Goal: Transaction & Acquisition: Purchase product/service

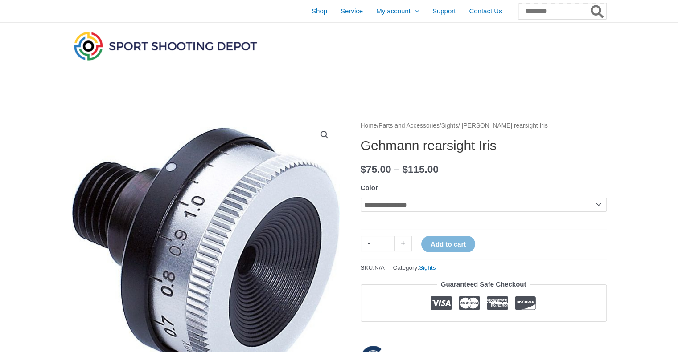
click at [518, 13] on input "Search for:" at bounding box center [562, 11] width 88 height 16
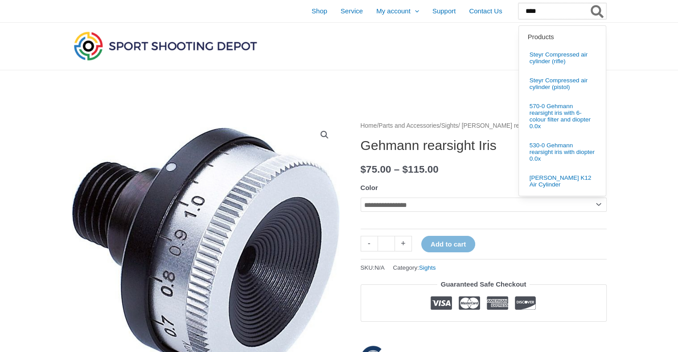
type input "****"
click at [589, 3] on button "Search" at bounding box center [597, 11] width 17 height 16
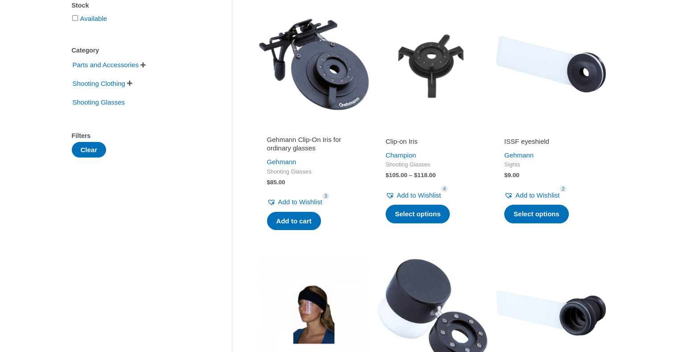
scroll to position [178, 0]
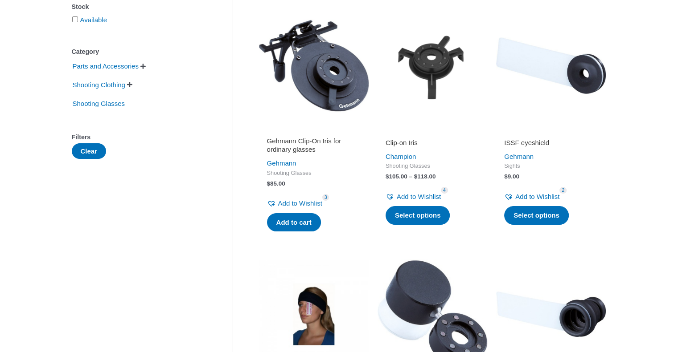
click at [132, 85] on span "" at bounding box center [129, 85] width 5 height 6
click at [112, 119] on span "Shooting Glasses" at bounding box center [99, 118] width 54 height 15
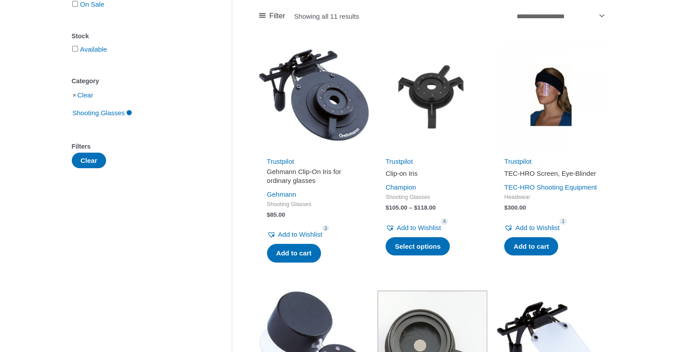
scroll to position [134, 0]
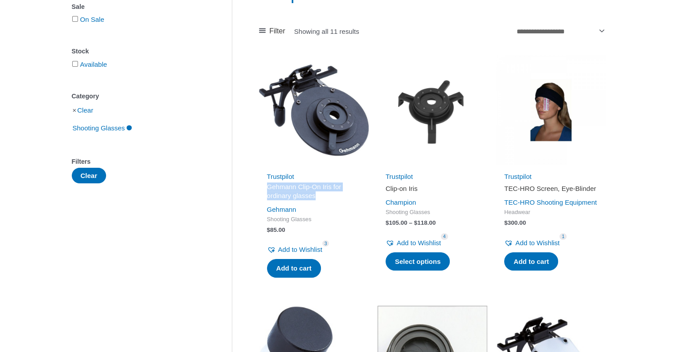
drag, startPoint x: 266, startPoint y: 186, endPoint x: 324, endPoint y: 200, distance: 60.1
click at [324, 200] on div "Trustpilot Gehmann Clip-On Iris for ordinary glasses Gehmann Shooting Glasses $…" at bounding box center [314, 226] width 110 height 111
copy h2 "Gehmann Clip-On Iris for ordinary glasses"
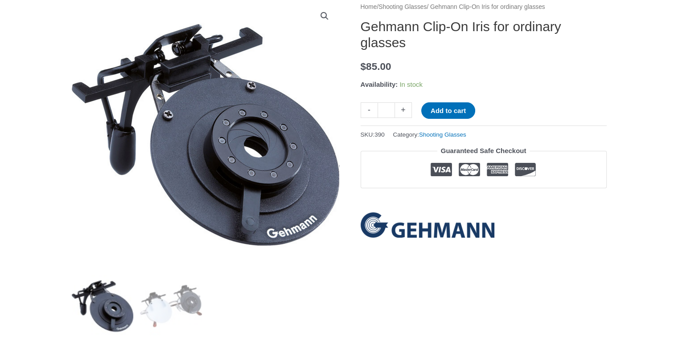
scroll to position [134, 0]
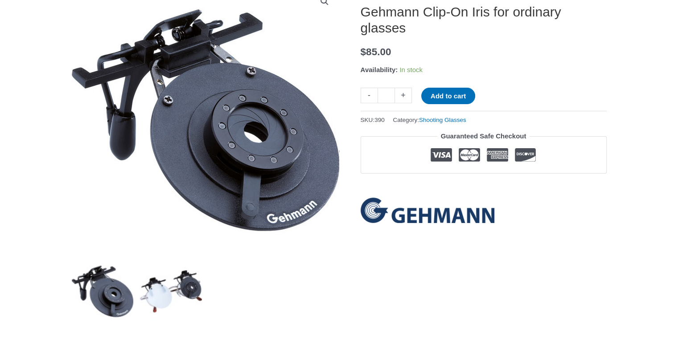
click at [169, 299] on img at bounding box center [171, 292] width 62 height 62
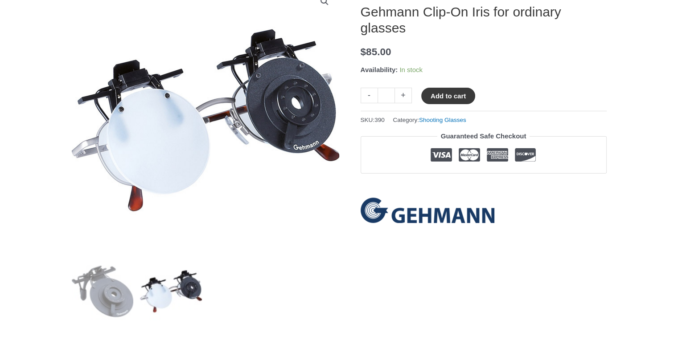
click at [454, 91] on button "Add to cart" at bounding box center [448, 96] width 54 height 16
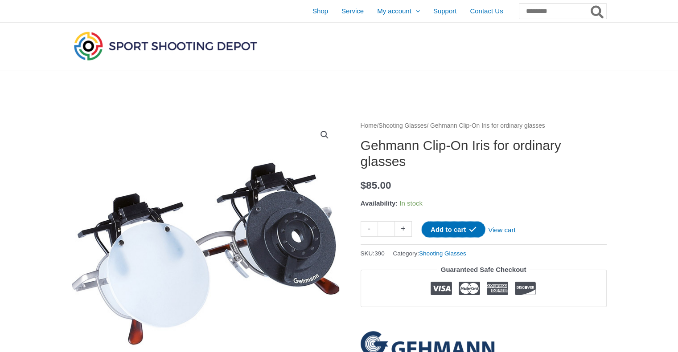
scroll to position [0, 0]
click at [312, 10] on span "Shop" at bounding box center [320, 11] width 16 height 22
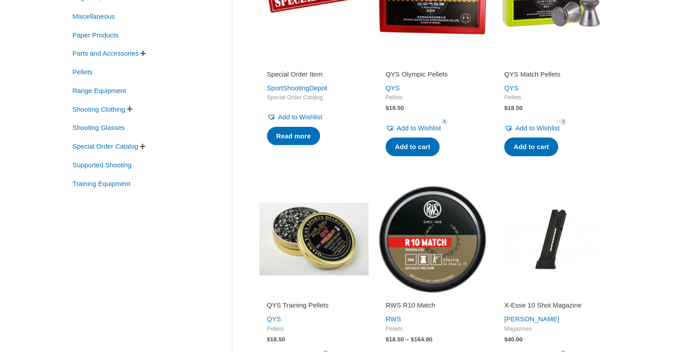
scroll to position [267, 0]
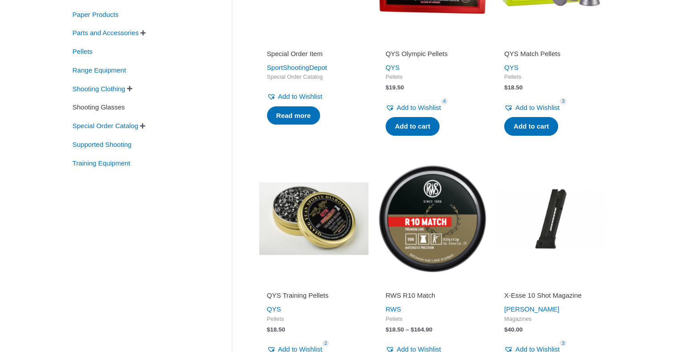
click at [99, 107] on span "Shooting Glasses" at bounding box center [99, 107] width 54 height 15
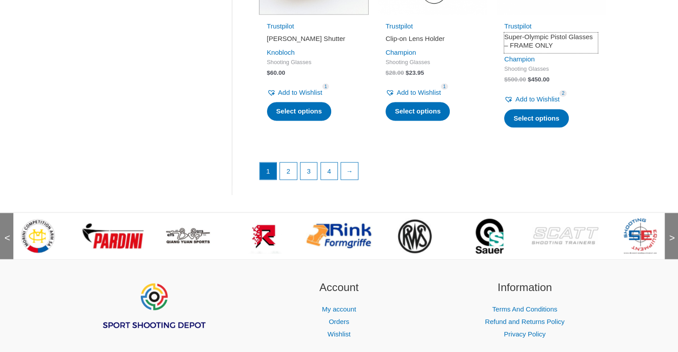
scroll to position [1292, 0]
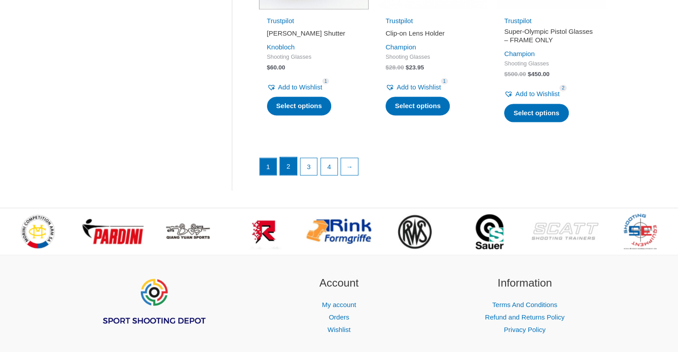
click at [285, 172] on link "2" at bounding box center [288, 166] width 17 height 18
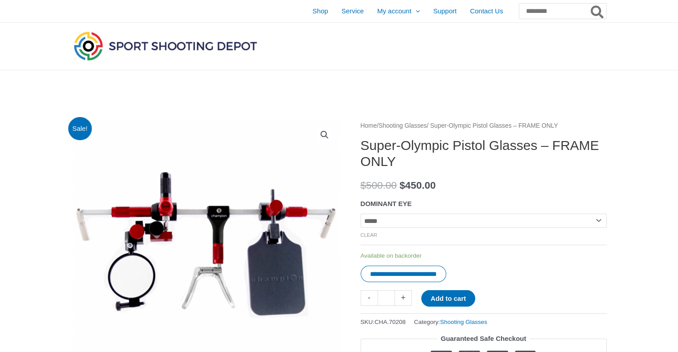
click at [211, 235] on img at bounding box center [205, 253] width 267 height 267
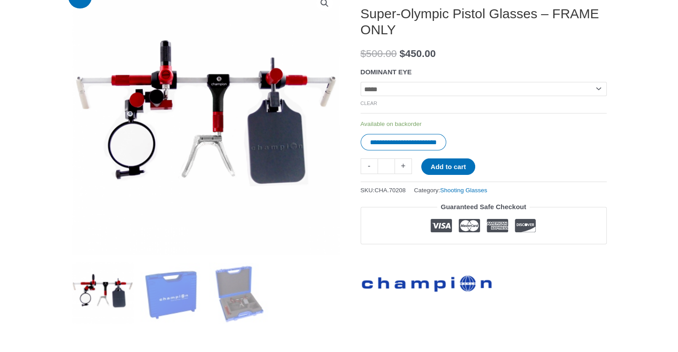
scroll to position [134, 0]
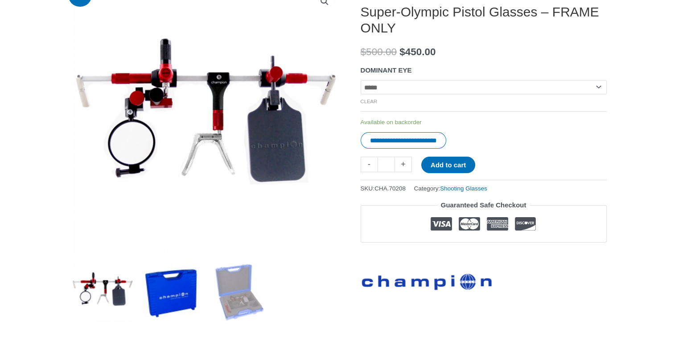
click at [168, 293] on img at bounding box center [171, 292] width 62 height 62
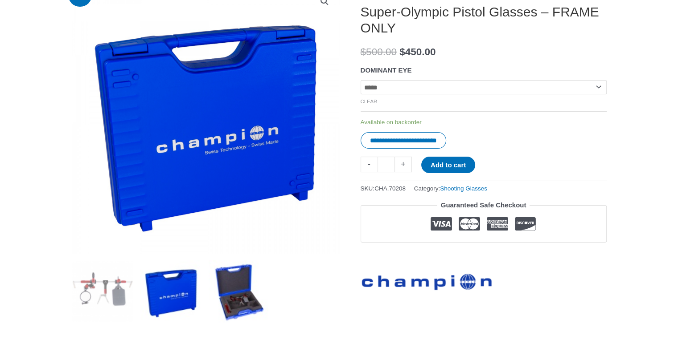
click at [236, 295] on img at bounding box center [240, 292] width 62 height 62
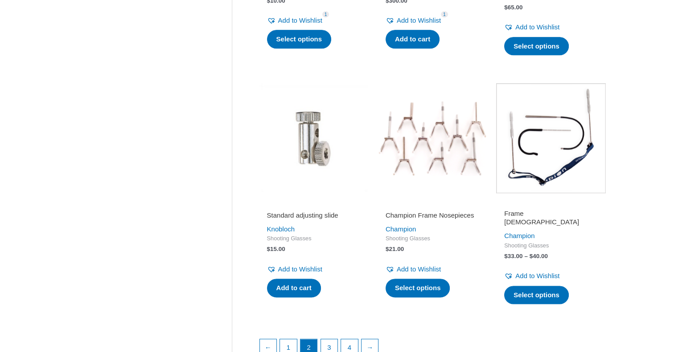
scroll to position [1114, 0]
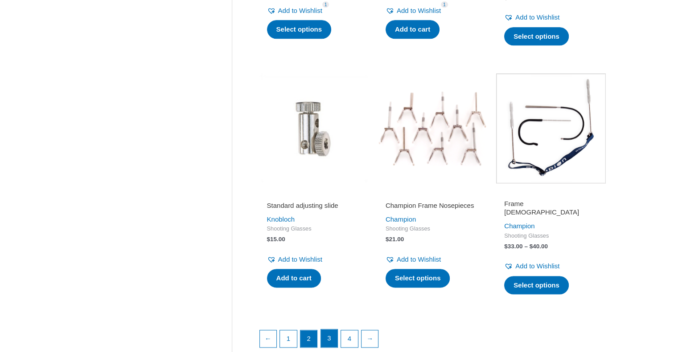
click at [326, 338] on link "3" at bounding box center [329, 339] width 17 height 18
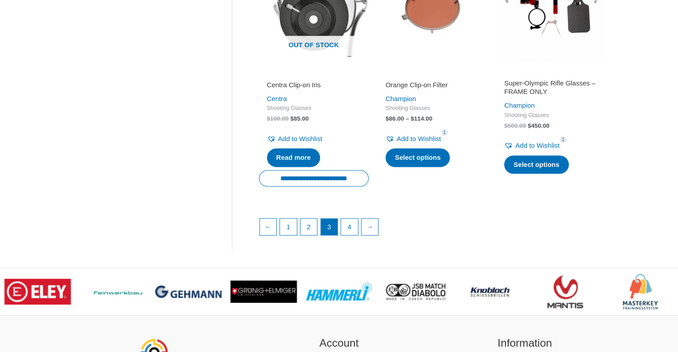
scroll to position [1292, 0]
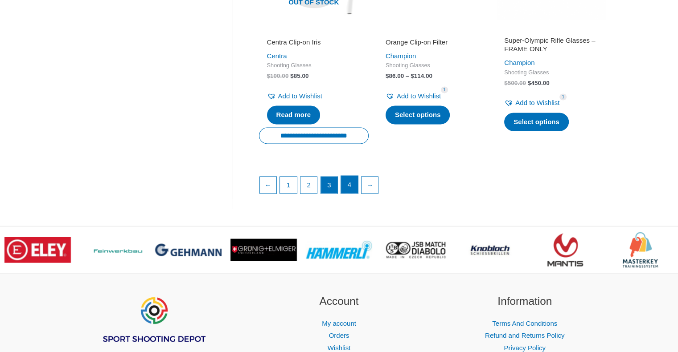
click at [353, 184] on link "4" at bounding box center [349, 185] width 17 height 18
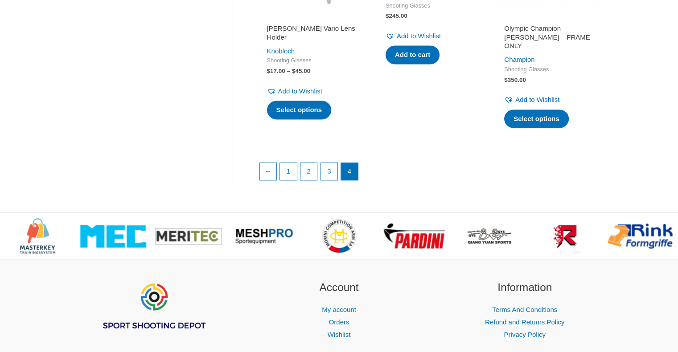
scroll to position [1375, 0]
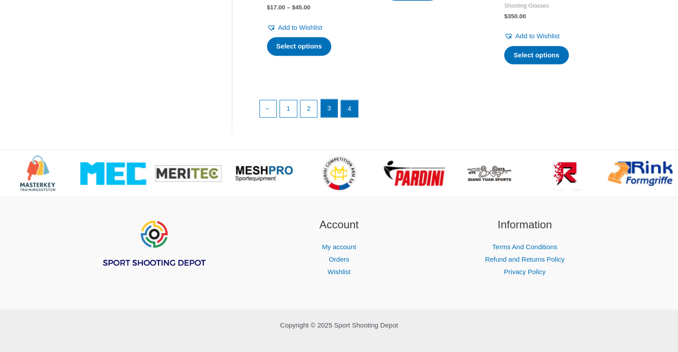
click at [328, 99] on link "3" at bounding box center [329, 108] width 17 height 18
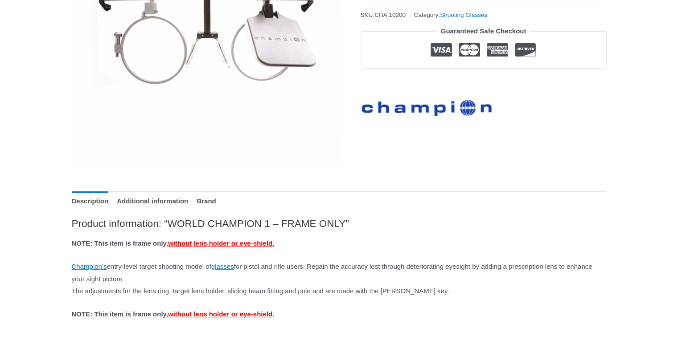
scroll to position [312, 0]
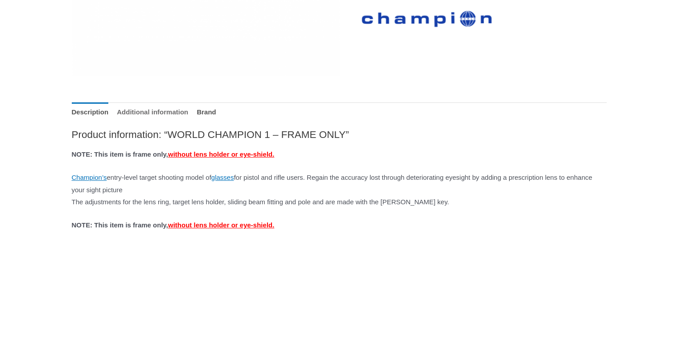
click at [168, 108] on link "Additional information" at bounding box center [152, 111] width 71 height 19
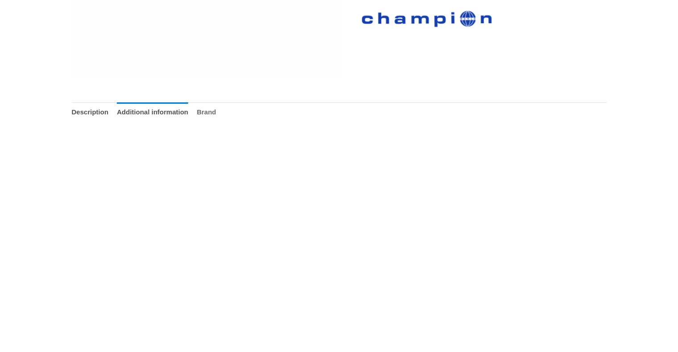
click at [216, 111] on link "Brand" at bounding box center [205, 111] width 19 height 19
click at [102, 111] on link "Description" at bounding box center [90, 111] width 37 height 19
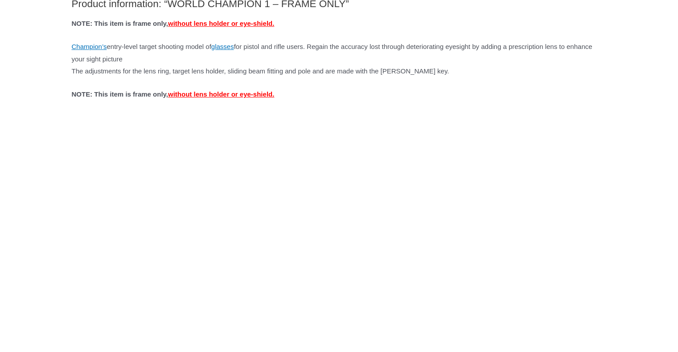
scroll to position [401, 0]
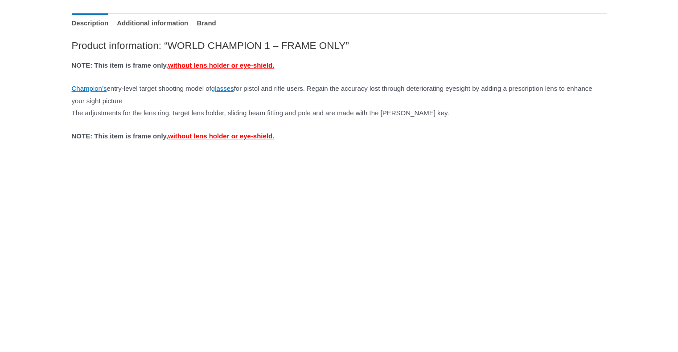
click at [268, 64] on span "without lens holder or eye-shield." at bounding box center [221, 65] width 106 height 8
click at [240, 135] on span "without lens holder or eye-shield." at bounding box center [221, 136] width 106 height 8
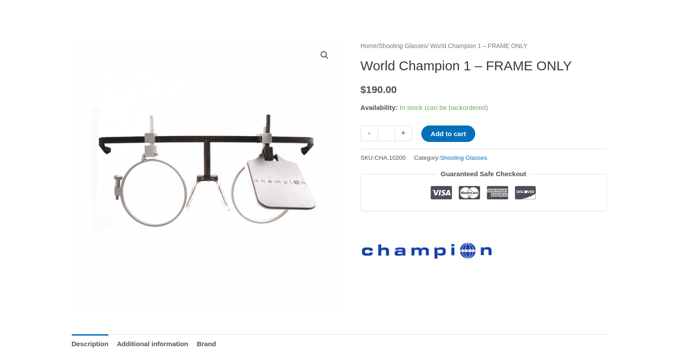
scroll to position [0, 0]
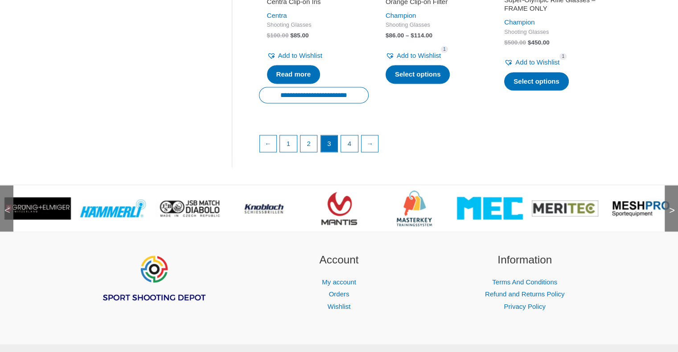
scroll to position [1337, 0]
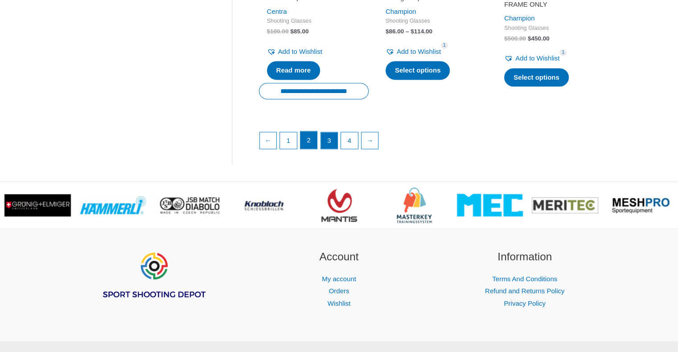
click at [304, 142] on link "2" at bounding box center [308, 140] width 17 height 18
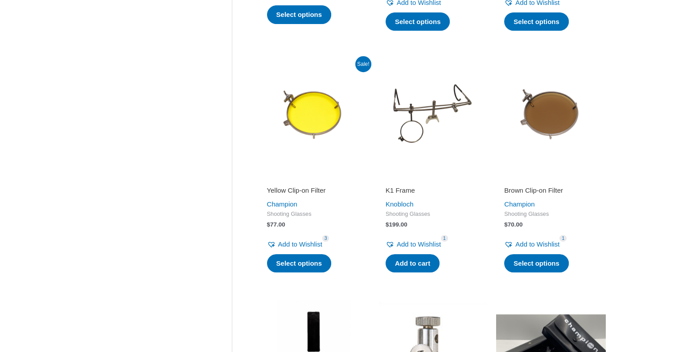
scroll to position [312, 0]
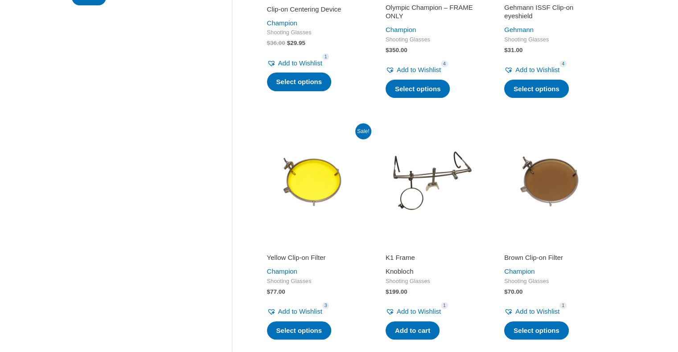
click at [399, 269] on link "Knobloch" at bounding box center [399, 272] width 28 height 8
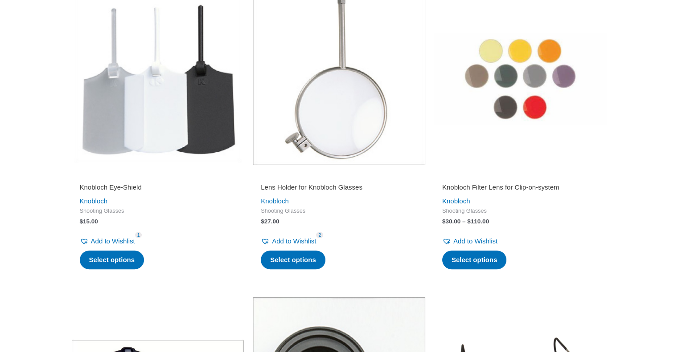
scroll to position [223, 0]
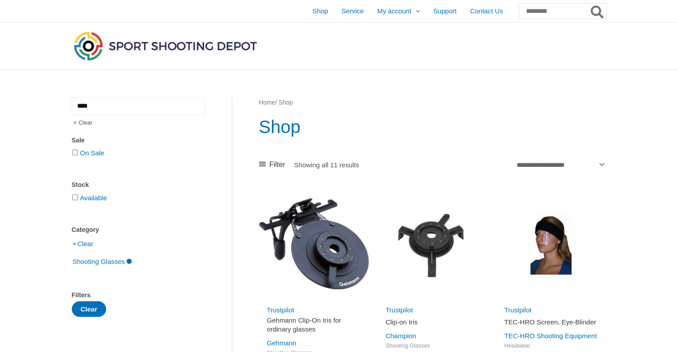
click at [141, 105] on input "****" at bounding box center [138, 106] width 133 height 18
click at [142, 105] on input "****" at bounding box center [138, 106] width 133 height 18
click at [121, 105] on input "****" at bounding box center [138, 106] width 133 height 18
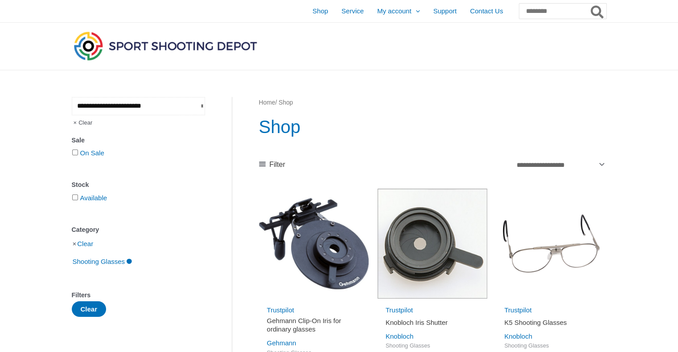
type input "**********"
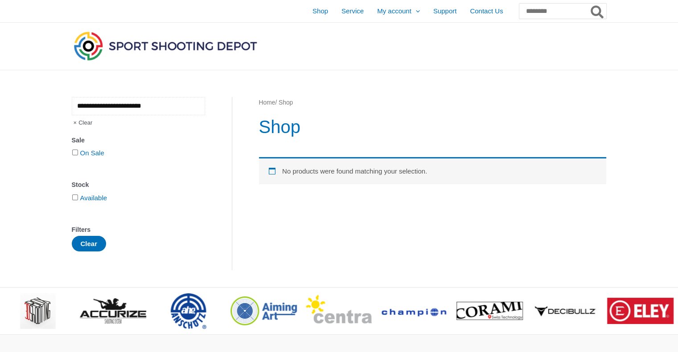
click at [127, 106] on input "**********" at bounding box center [138, 106] width 133 height 18
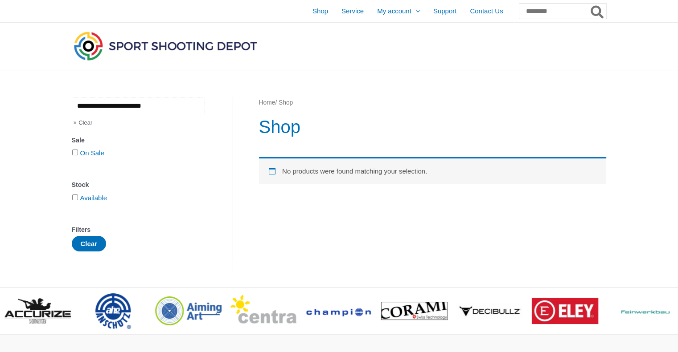
click at [132, 105] on input "**********" at bounding box center [138, 106] width 133 height 18
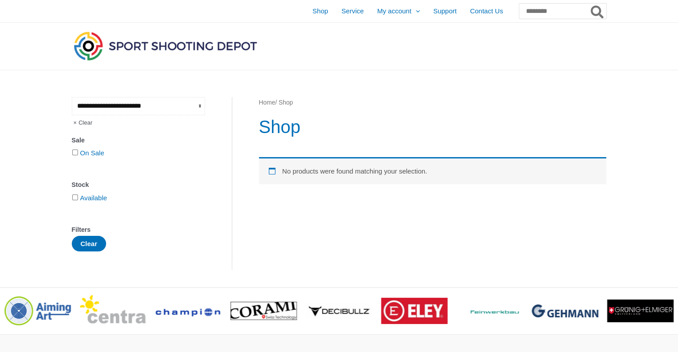
type input "**********"
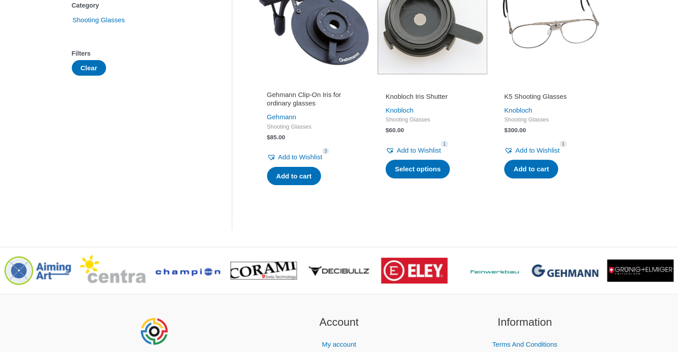
scroll to position [223, 0]
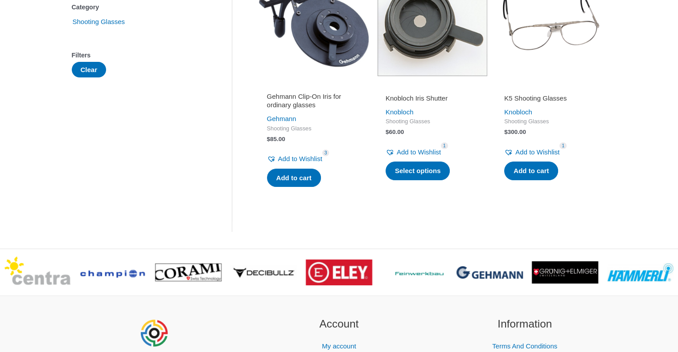
click at [400, 99] on h2 "Knobloch Iris Shutter" at bounding box center [432, 98] width 94 height 9
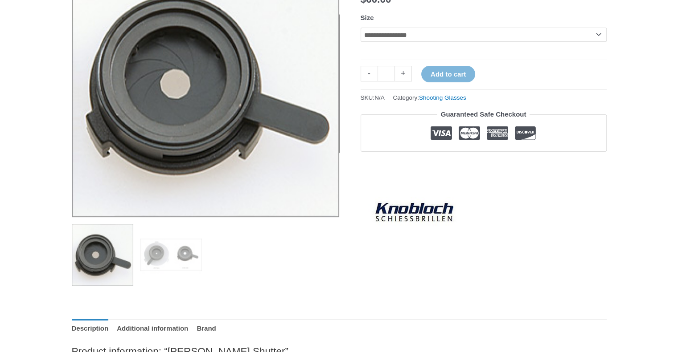
scroll to position [178, 0]
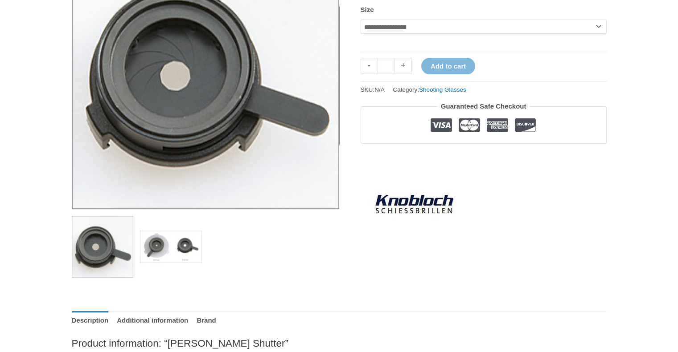
click at [156, 250] on img at bounding box center [171, 247] width 62 height 62
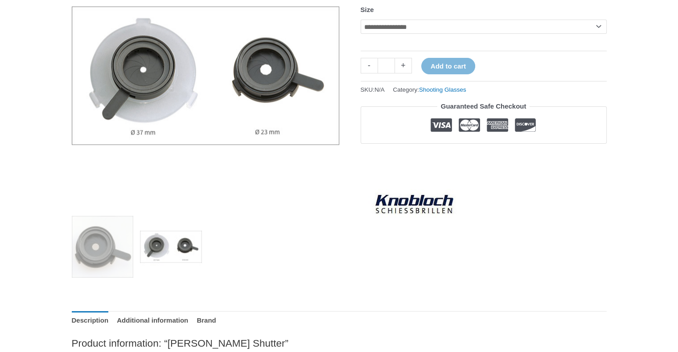
click at [190, 251] on img at bounding box center [171, 247] width 62 height 62
click at [187, 247] on img at bounding box center [171, 247] width 62 height 62
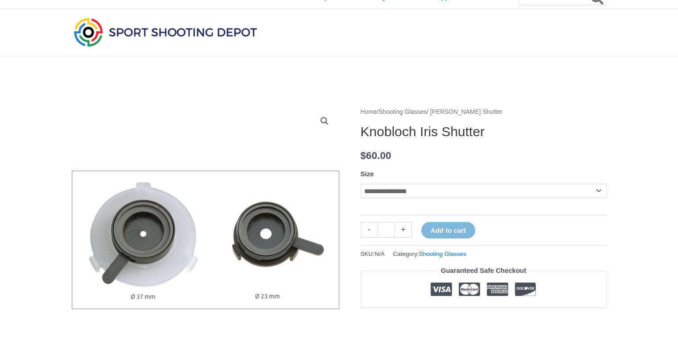
scroll to position [0, 0]
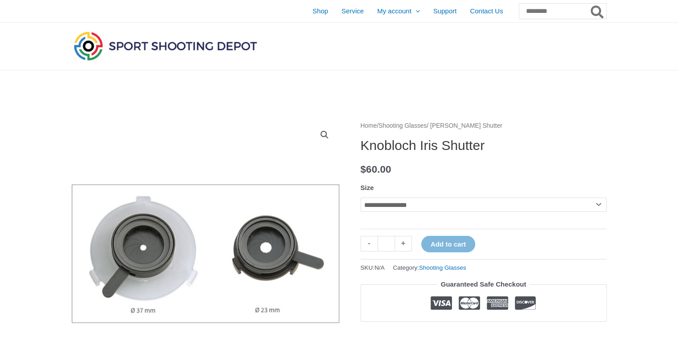
click at [489, 205] on select "**********" at bounding box center [483, 205] width 246 height 14
